Goal: Information Seeking & Learning: Learn about a topic

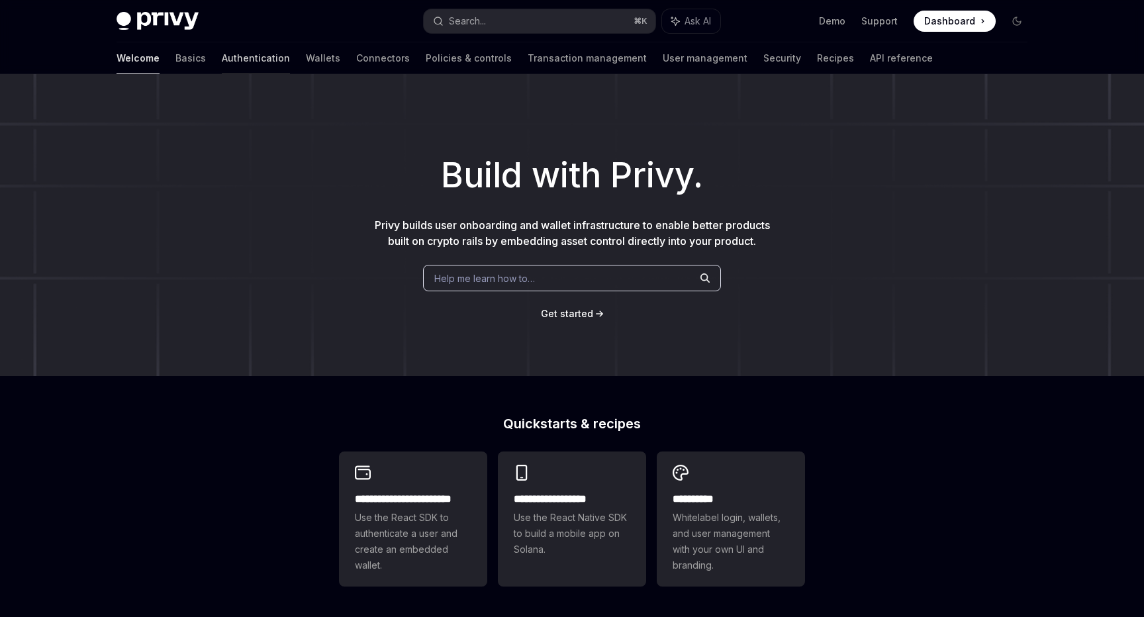
click at [222, 61] on link "Authentication" at bounding box center [256, 58] width 68 height 32
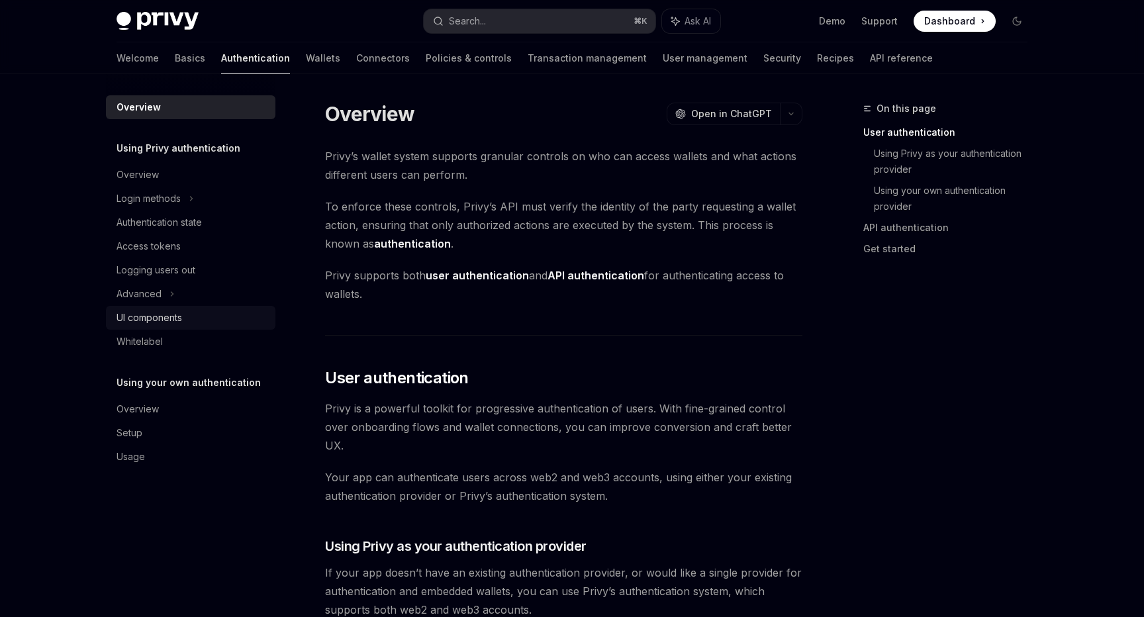
click at [197, 314] on div "UI components" at bounding box center [192, 318] width 151 height 16
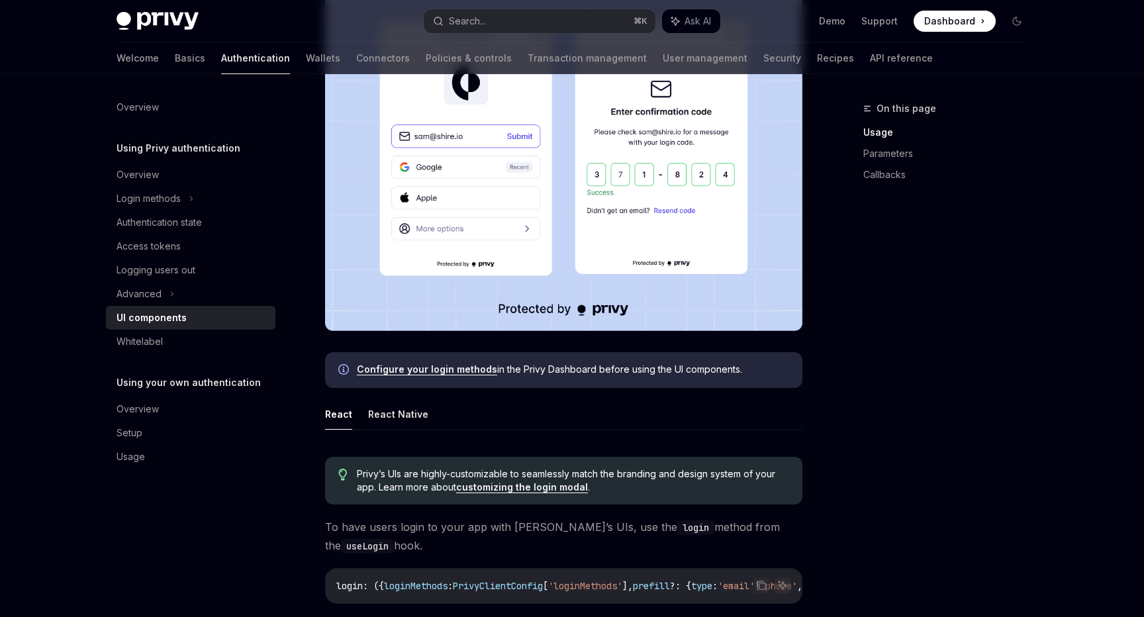
scroll to position [529, 0]
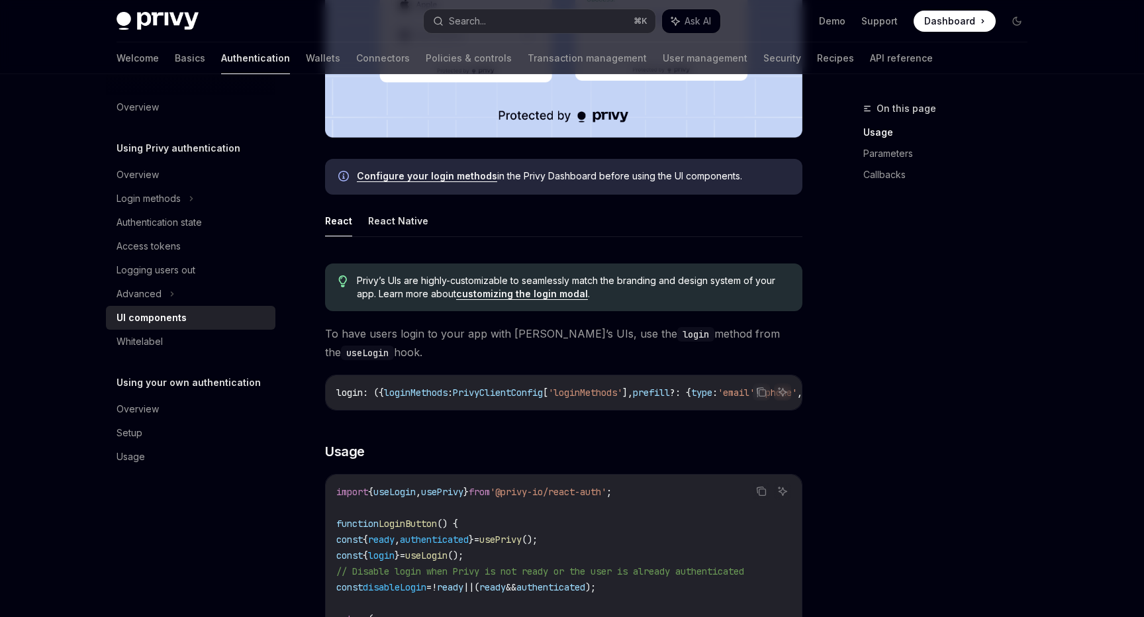
click at [694, 218] on ul "React React Native" at bounding box center [563, 221] width 477 height 32
click at [385, 215] on button "React Native" at bounding box center [398, 220] width 60 height 31
type textarea "*"
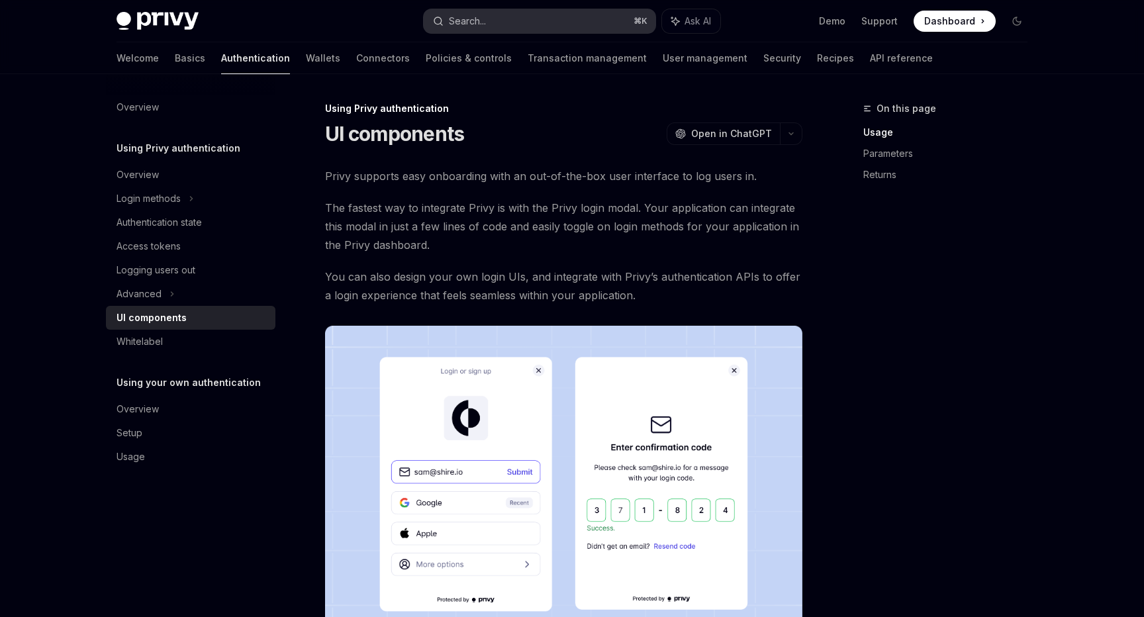
click at [562, 24] on button "Search... ⌘ K" at bounding box center [540, 21] width 232 height 24
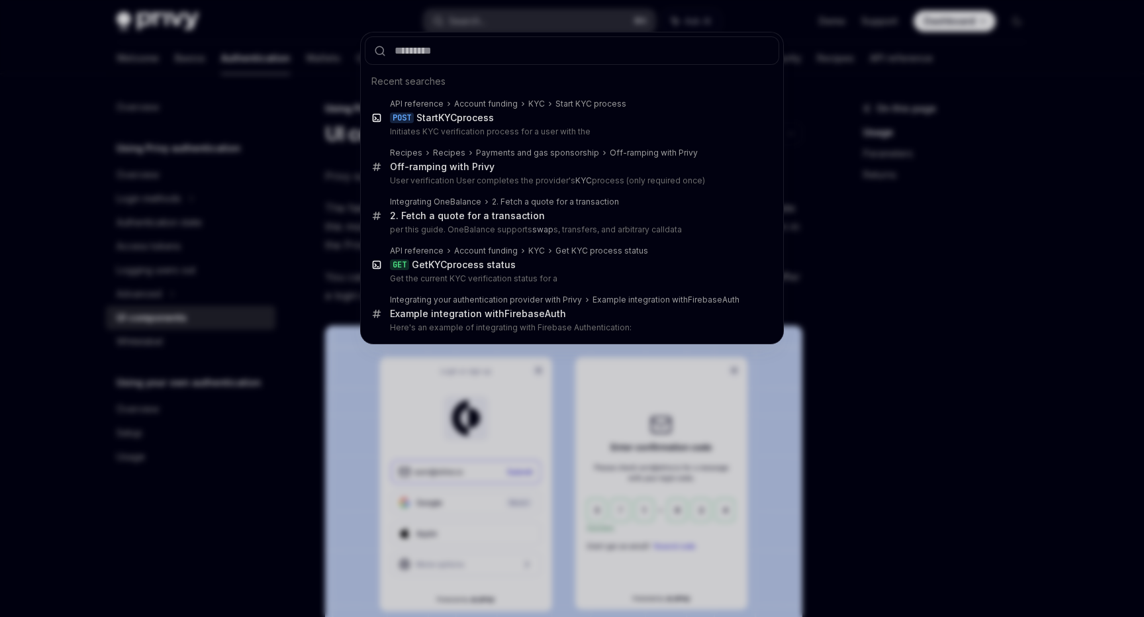
type input "*"
type textarea "*"
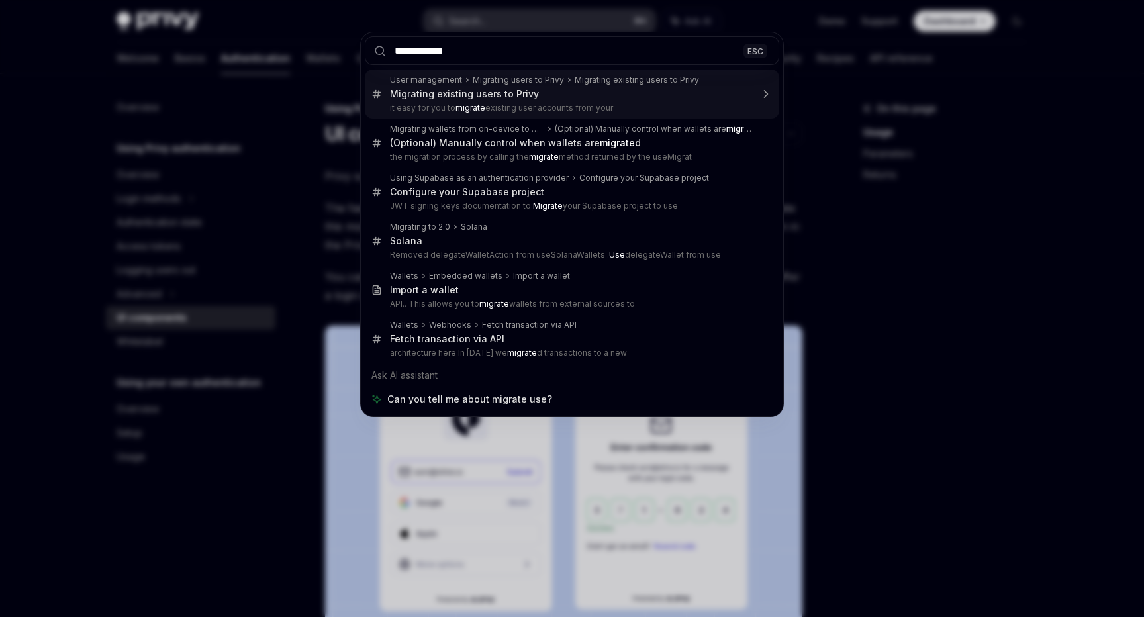
type input "**********"
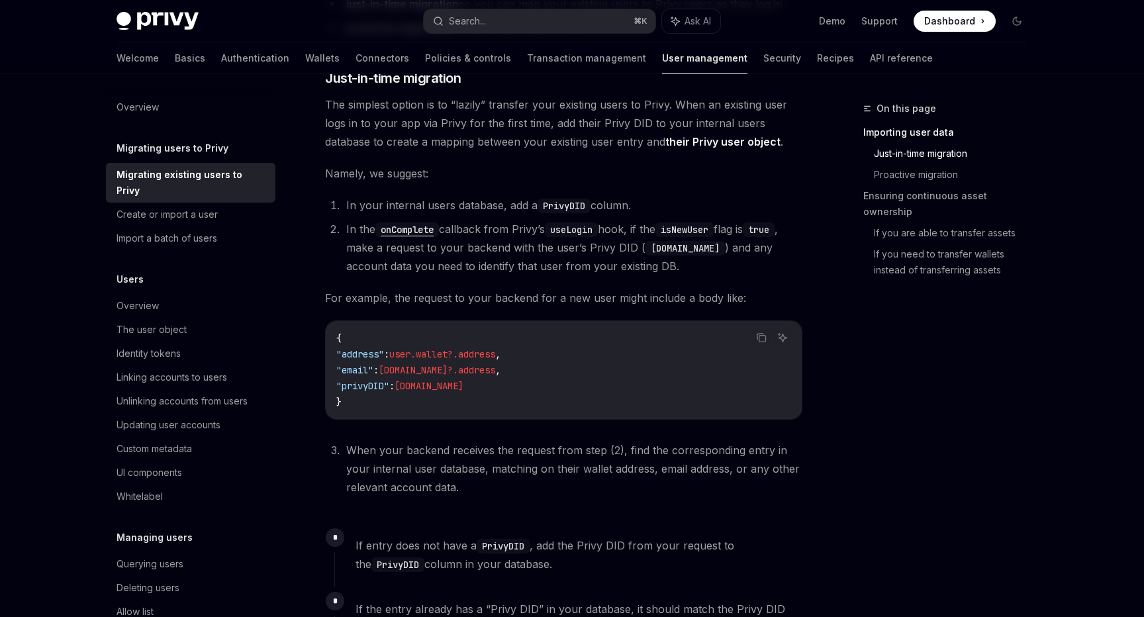
scroll to position [407, 0]
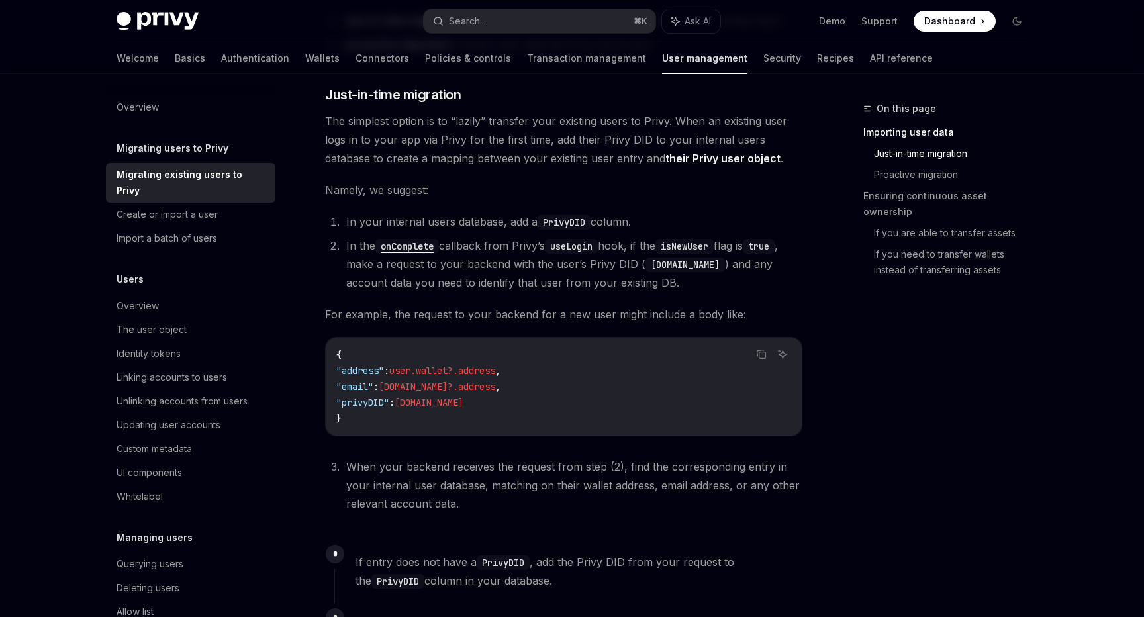
click at [729, 224] on li "In your internal users database, add a PrivyDID column." at bounding box center [572, 221] width 460 height 19
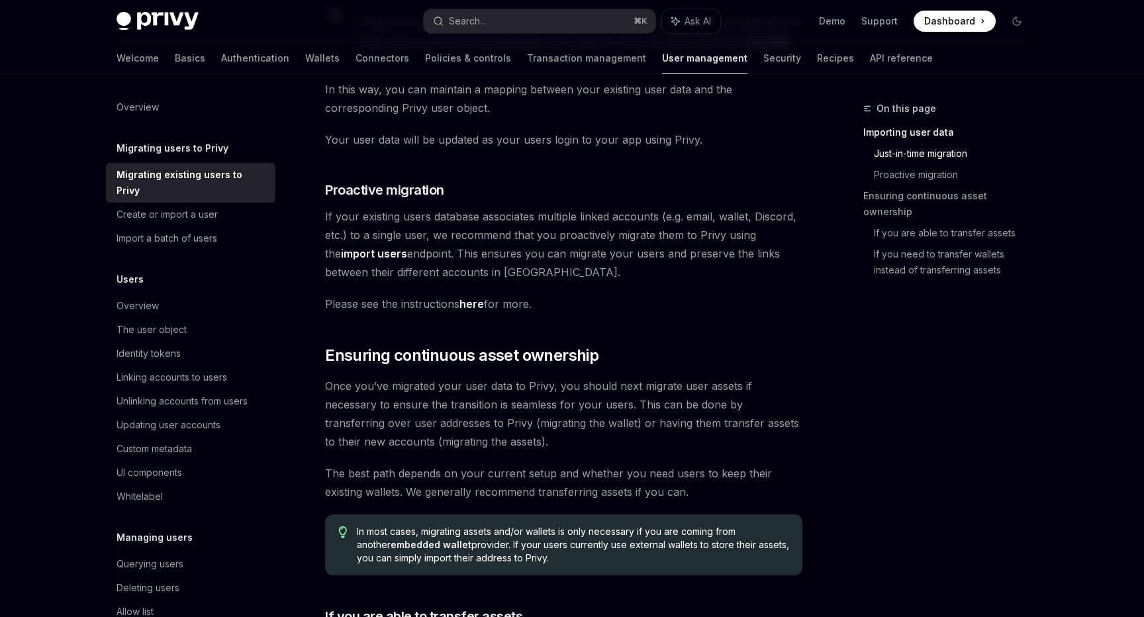
scroll to position [1086, 0]
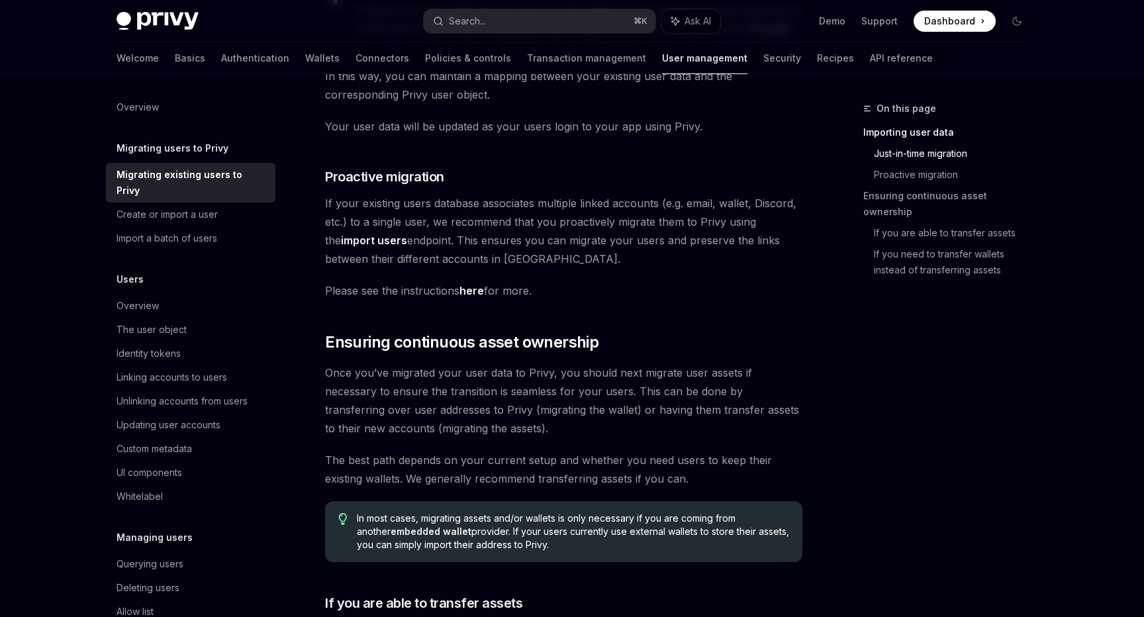
click at [718, 289] on span "Please see the instructions here for more." at bounding box center [563, 290] width 477 height 19
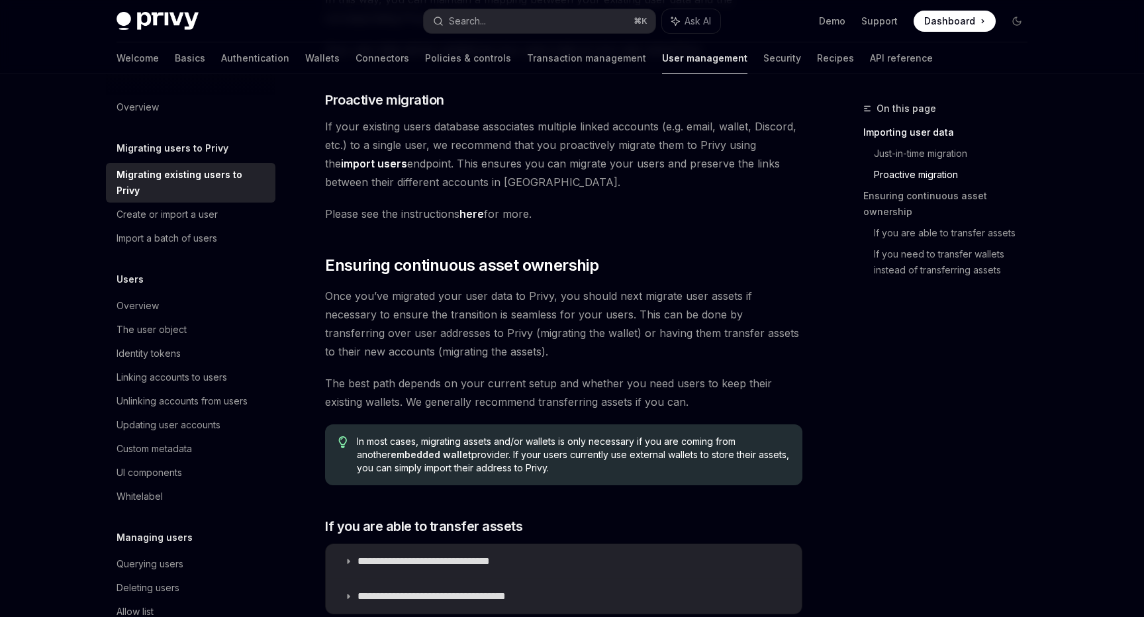
click at [469, 214] on link "here" at bounding box center [471, 214] width 24 height 14
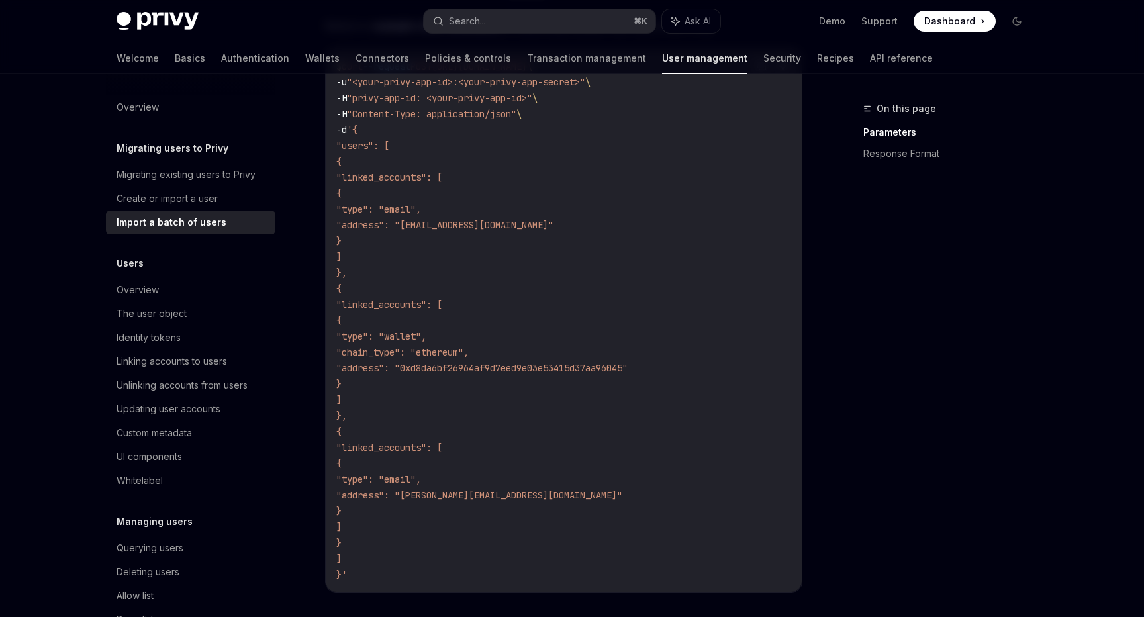
scroll to position [449, 0]
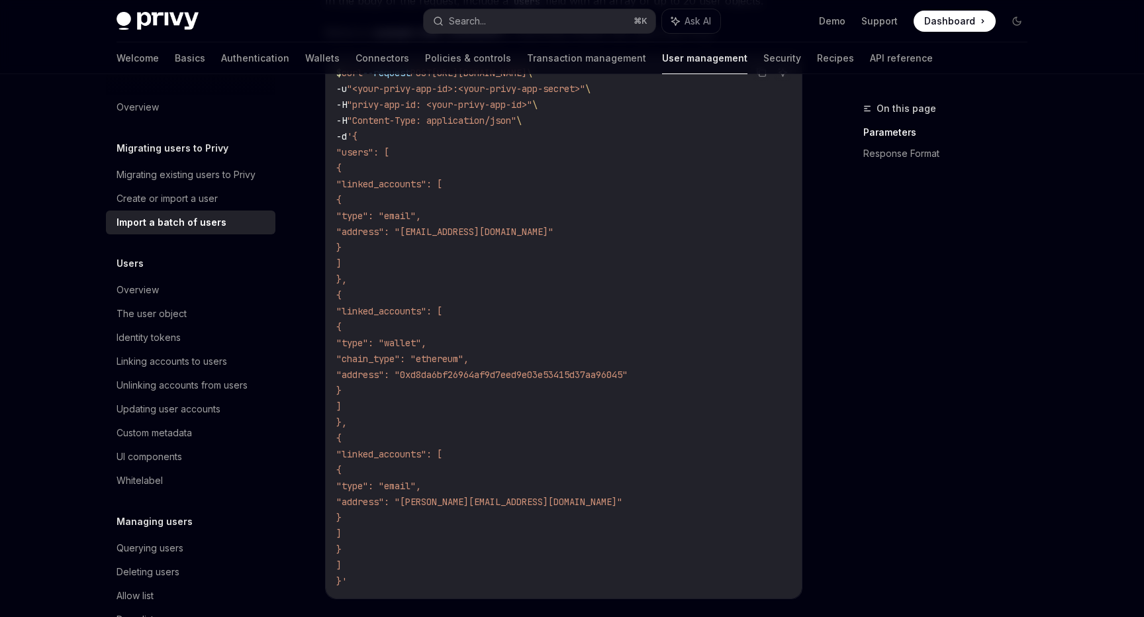
click at [864, 328] on div "On this page Parameters Response Format" at bounding box center [937, 359] width 201 height 516
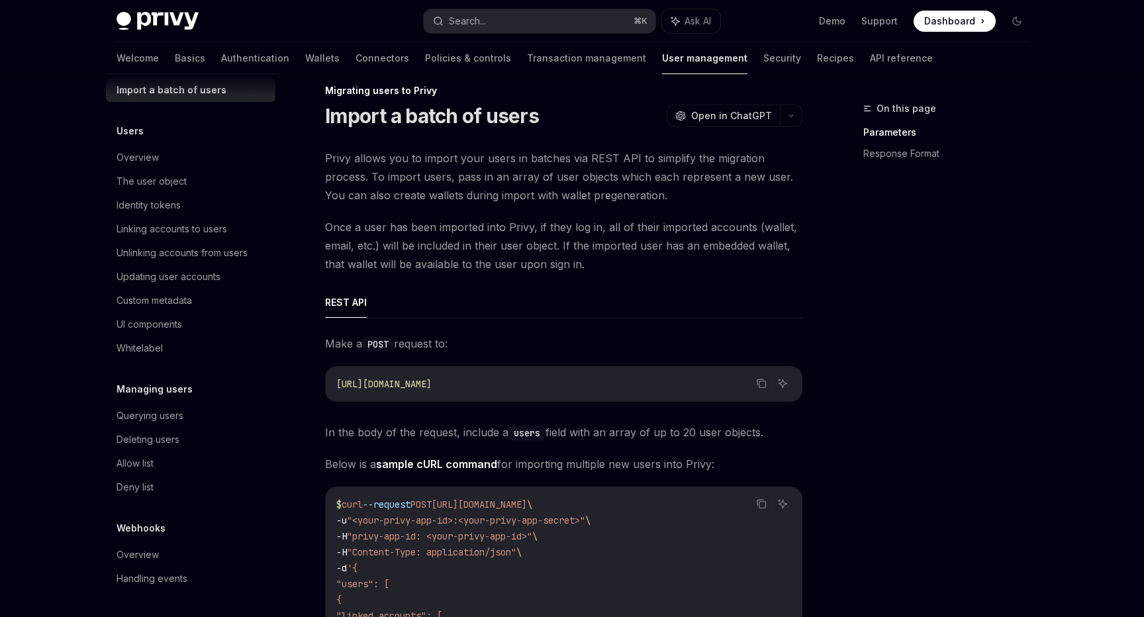
scroll to position [0, 0]
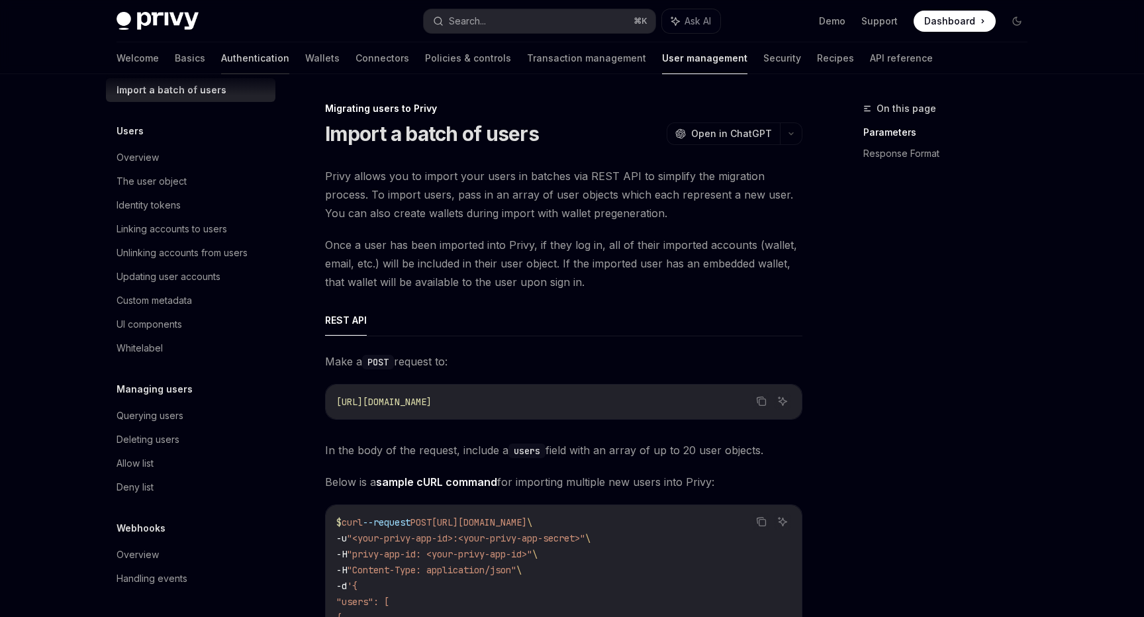
click at [221, 60] on link "Authentication" at bounding box center [255, 58] width 68 height 32
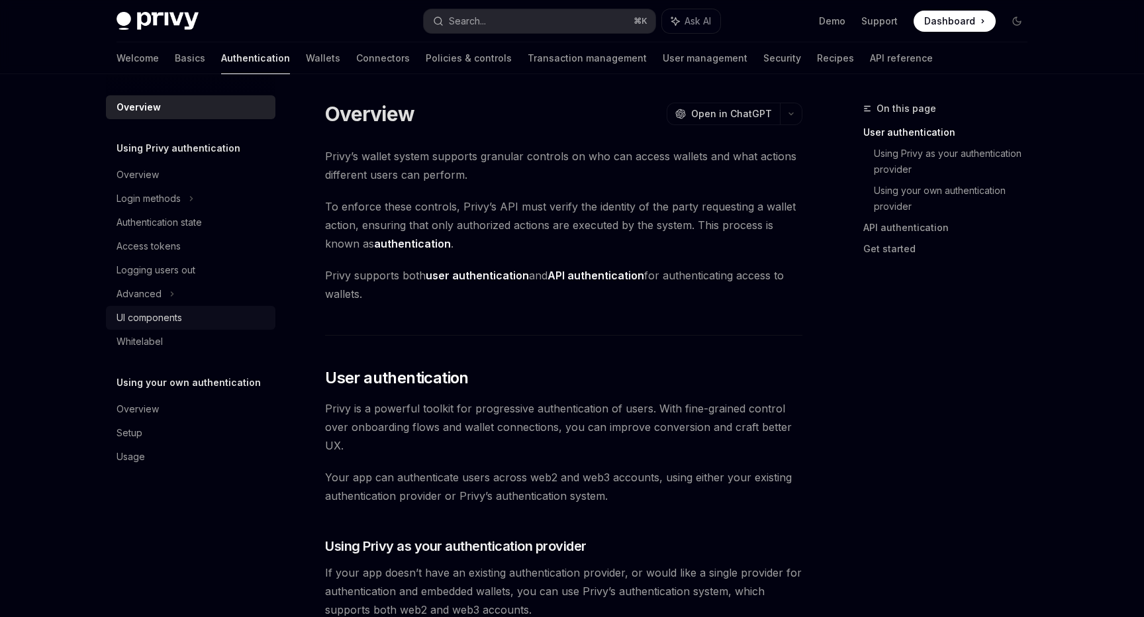
click at [175, 323] on div "UI components" at bounding box center [150, 318] width 66 height 16
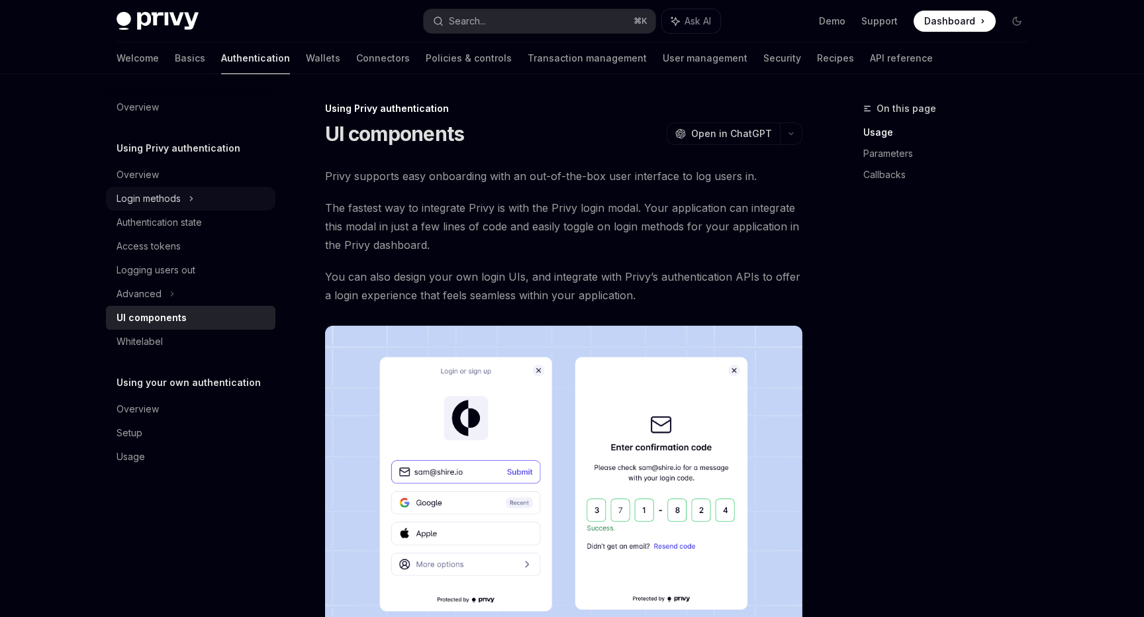
click at [205, 196] on div "Login methods" at bounding box center [190, 199] width 169 height 24
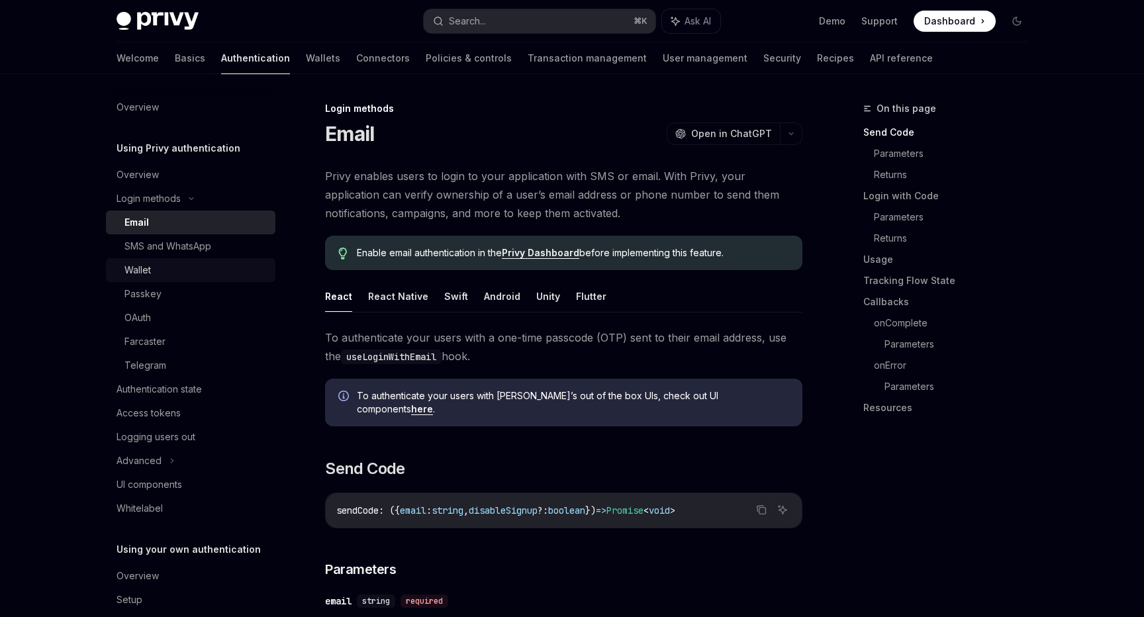
click at [209, 269] on div "Wallet" at bounding box center [195, 270] width 143 height 16
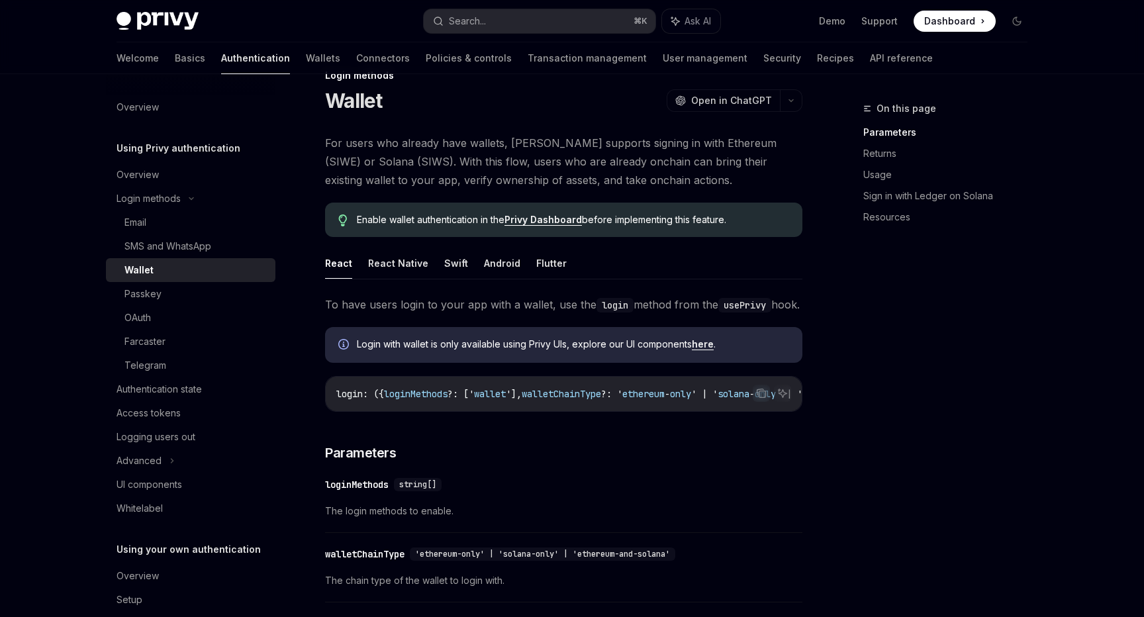
scroll to position [232, 0]
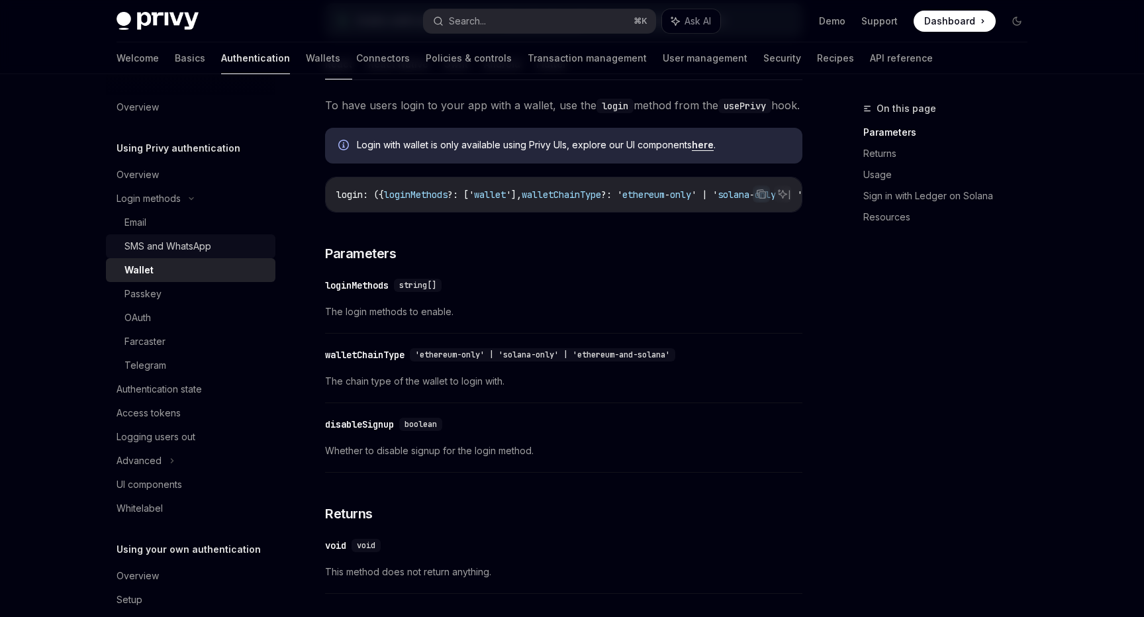
click at [224, 250] on div "SMS and WhatsApp" at bounding box center [195, 246] width 143 height 16
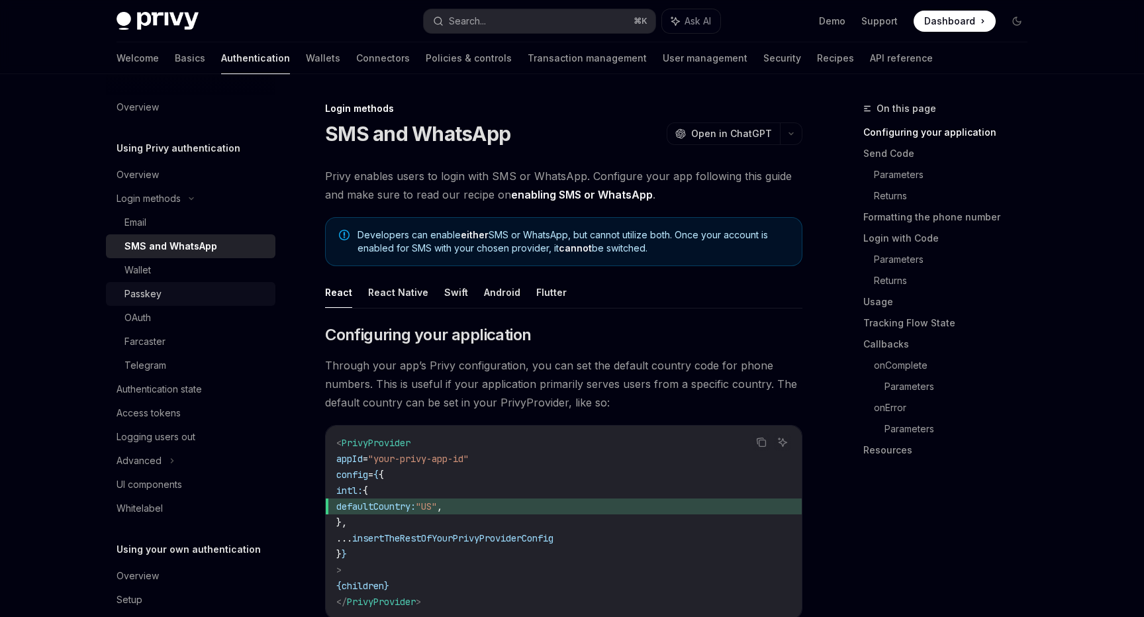
click at [186, 289] on div "Passkey" at bounding box center [195, 294] width 143 height 16
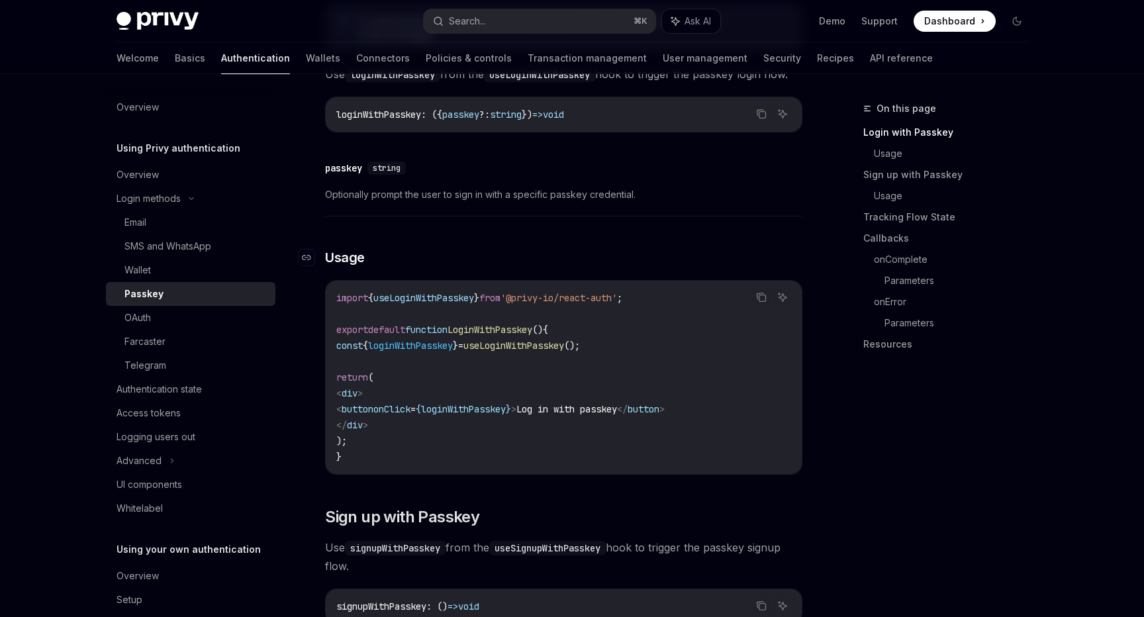
scroll to position [488, 0]
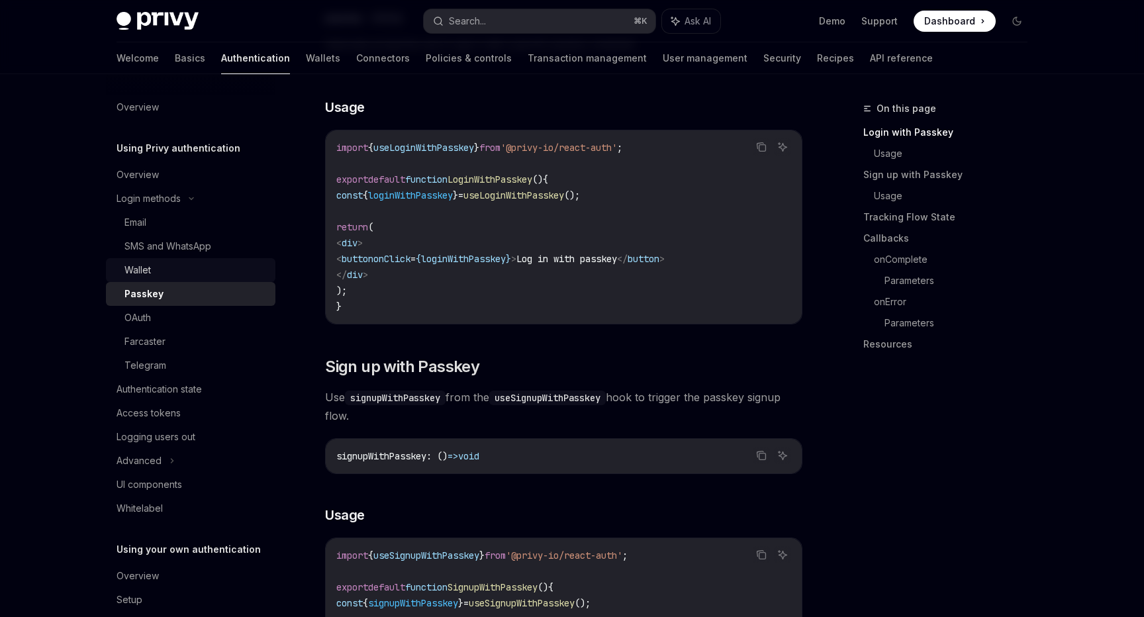
click at [204, 273] on div "Wallet" at bounding box center [195, 270] width 143 height 16
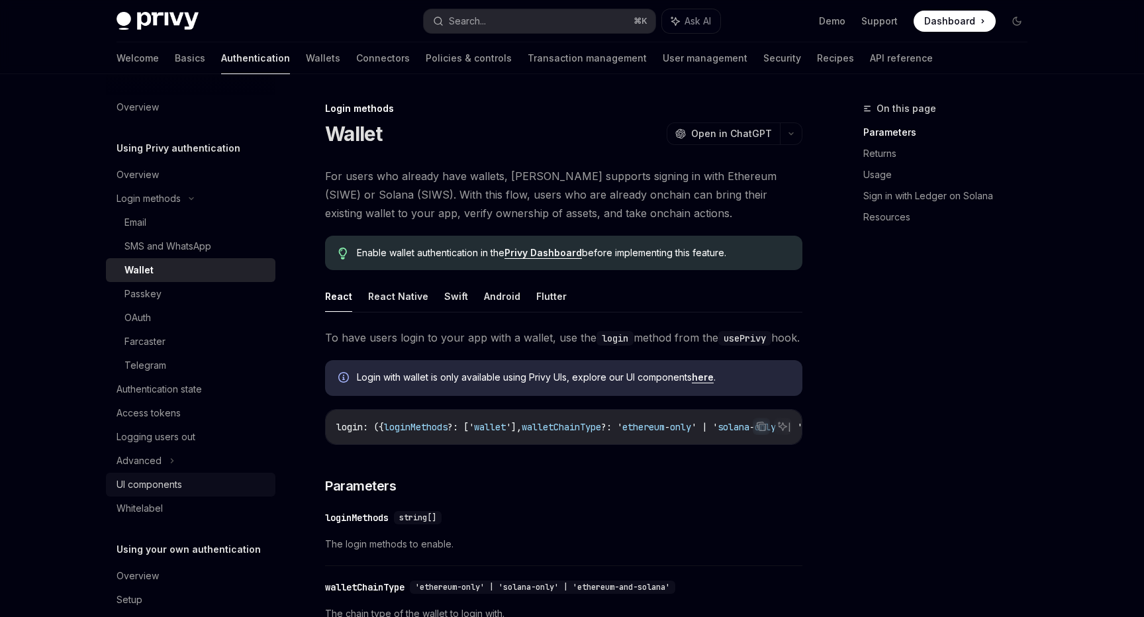
click at [156, 492] on div "UI components" at bounding box center [150, 485] width 66 height 16
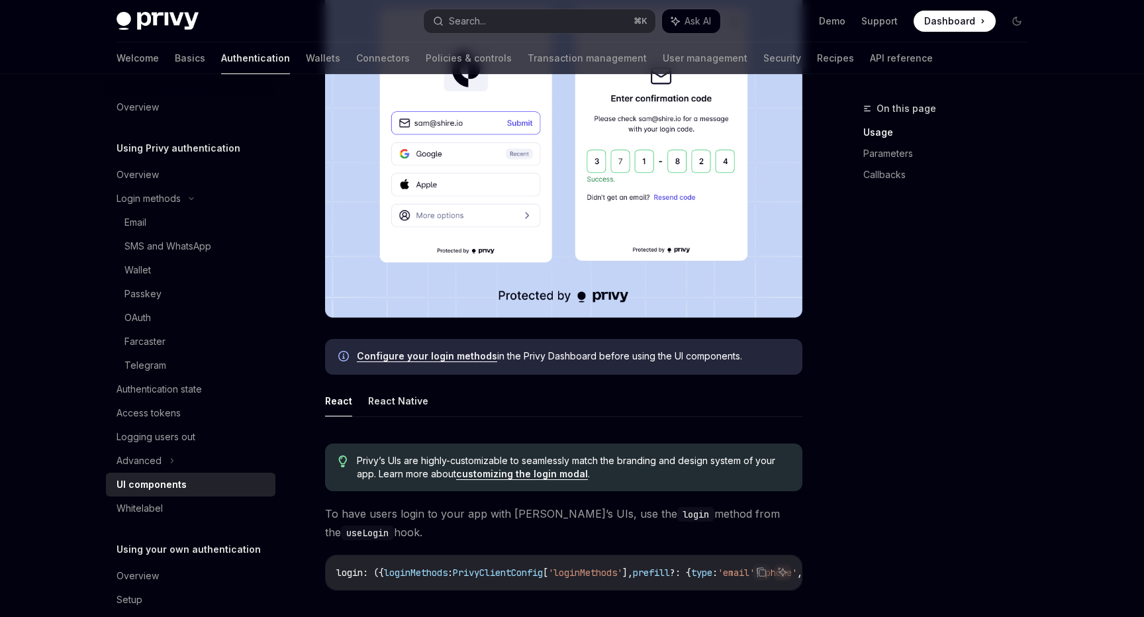
scroll to position [336, 0]
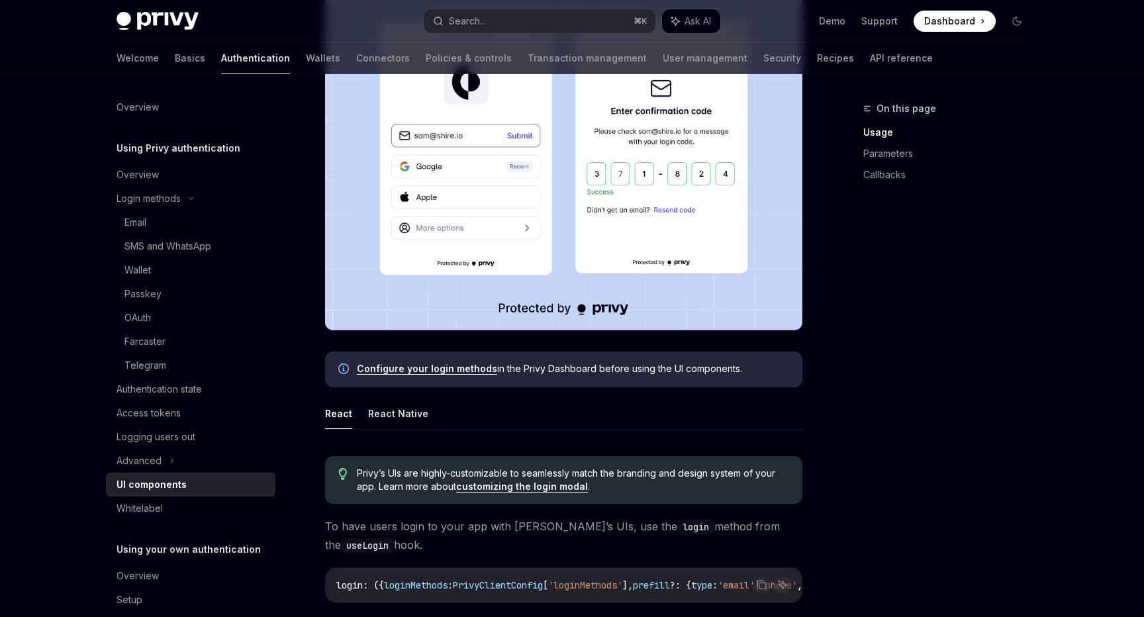
click at [432, 369] on link "Configure your login methods" at bounding box center [427, 369] width 140 height 12
type textarea "*"
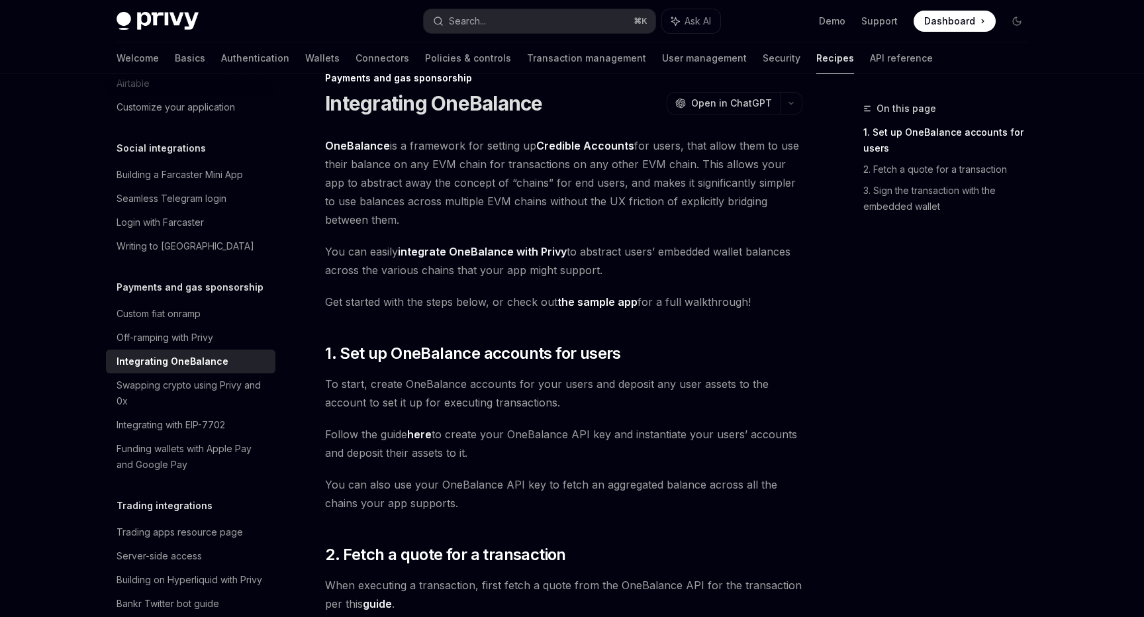
scroll to position [31, 0]
click at [509, 252] on link "integrate OneBalance with Privy" at bounding box center [482, 251] width 169 height 14
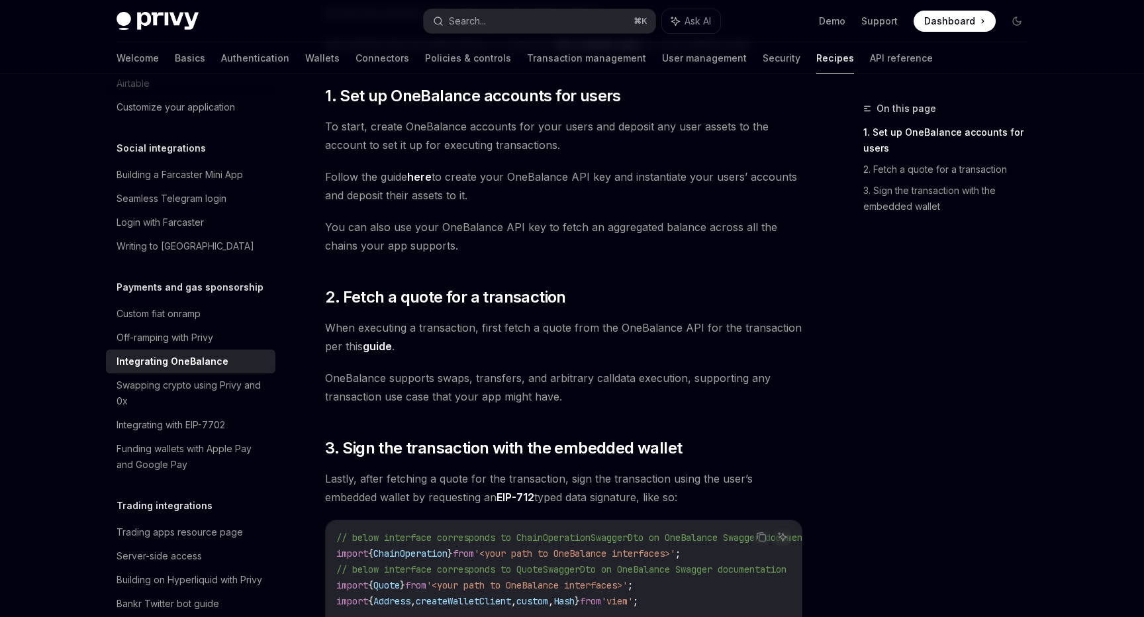
scroll to position [249, 0]
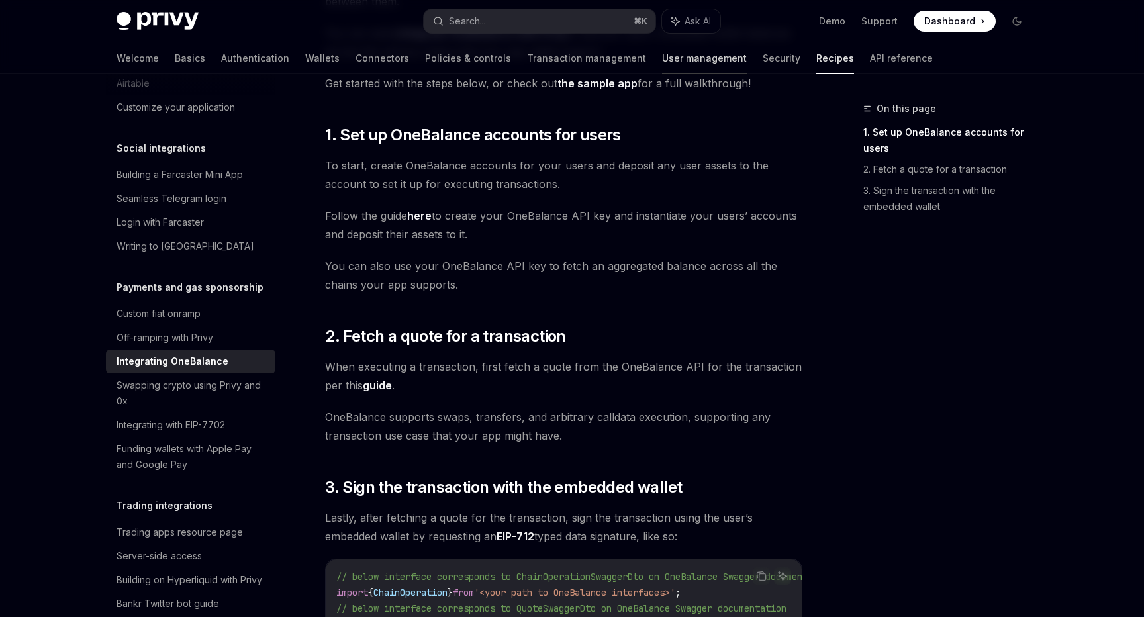
drag, startPoint x: 424, startPoint y: 217, endPoint x: 655, endPoint y: 43, distance: 289.8
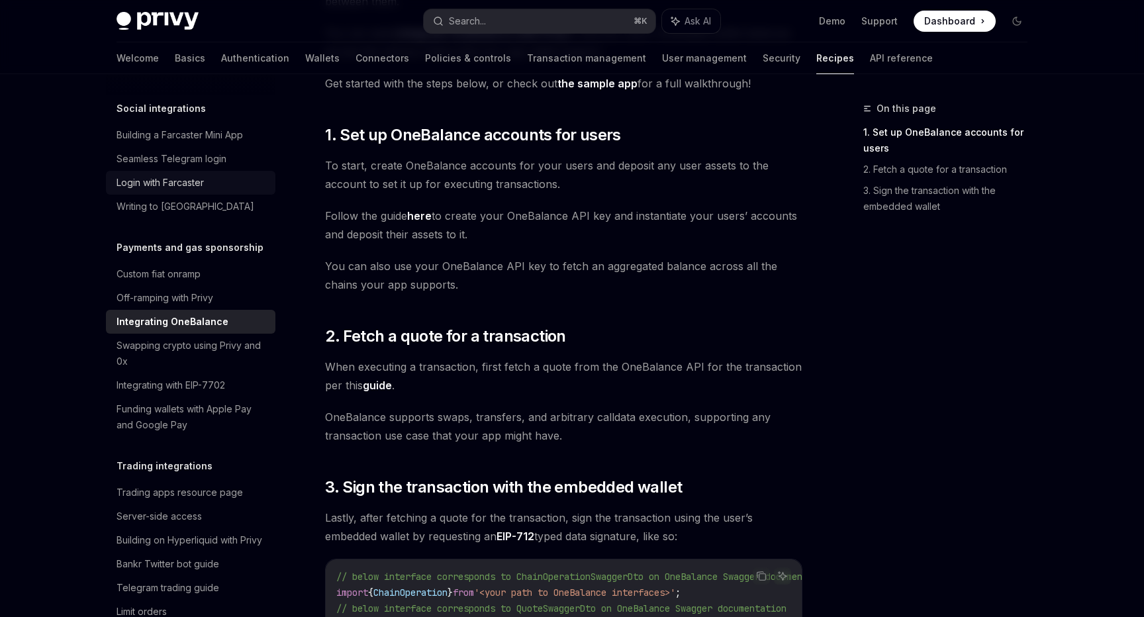
scroll to position [1166, 0]
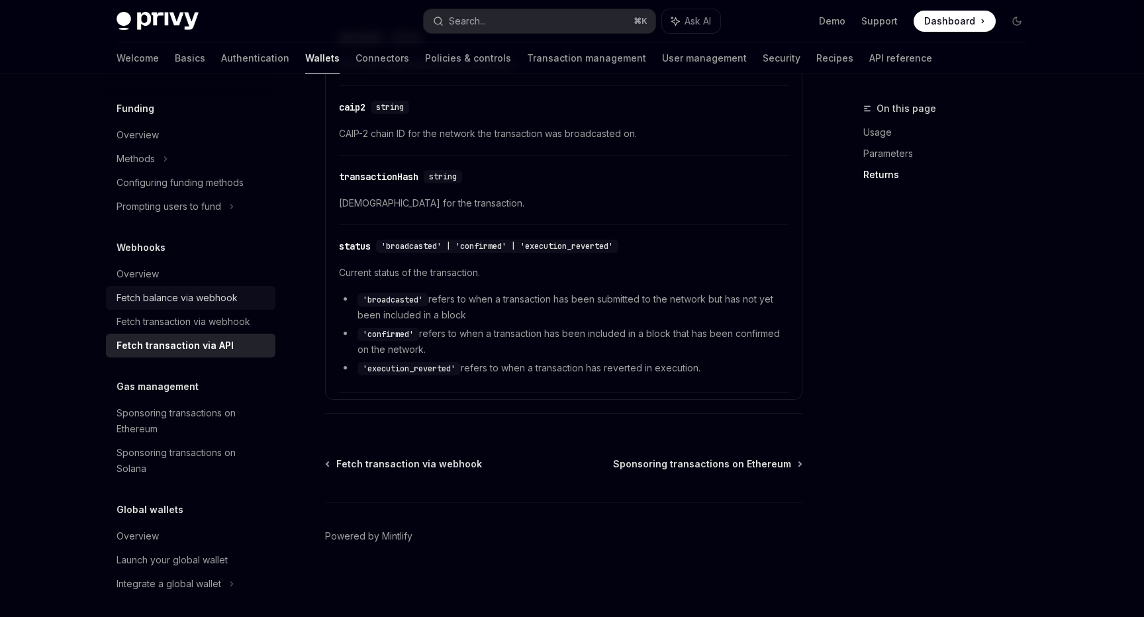
scroll to position [528, 0]
